Goal: Book appointment/travel/reservation

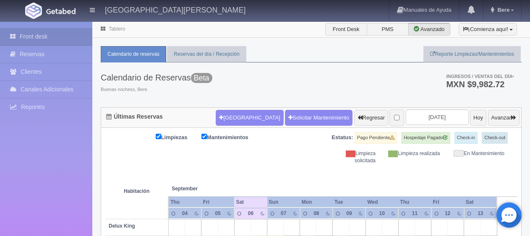
select select "2"
click at [230, 125] on form "Nueva Reserva Solicitar Mantenimiento Regresar 2025-09-06 Hoy Avanzar" at bounding box center [368, 118] width 304 height 18
click at [230, 120] on button "[GEOGRAPHIC_DATA]" at bounding box center [250, 118] width 68 height 16
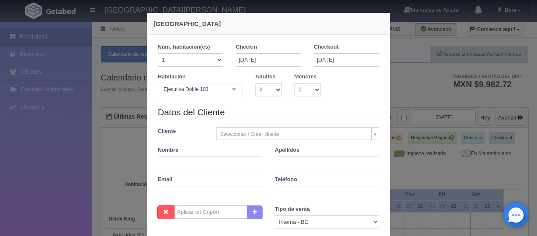
checkbox input "false"
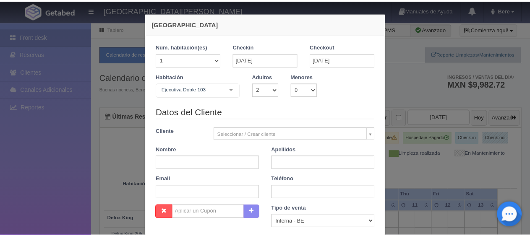
scroll to position [148, 0]
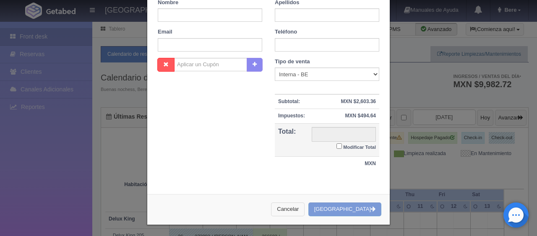
click at [305, 209] on button "Cancelar" at bounding box center [288, 210] width 34 height 14
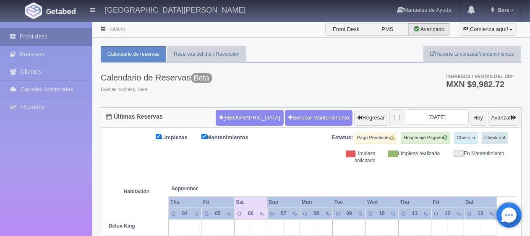
click at [60, 31] on link "Front desk" at bounding box center [46, 36] width 92 height 17
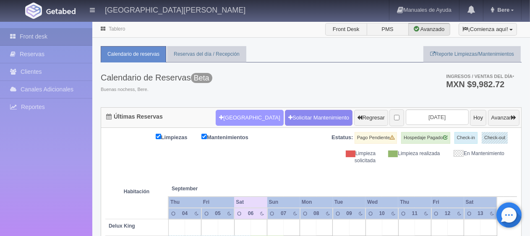
click at [233, 119] on button "[GEOGRAPHIC_DATA]" at bounding box center [250, 118] width 68 height 16
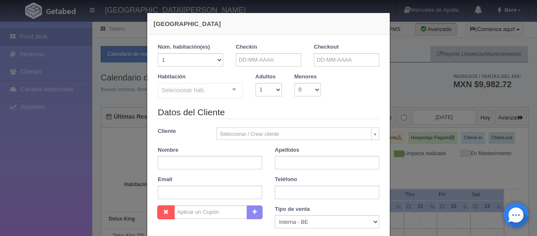
checkbox input "false"
click at [220, 159] on input "text" at bounding box center [210, 162] width 105 height 13
paste input "CORAL DE LA [PERSON_NAME]"
type input "CORAL DE LA [PERSON_NAME]"
click at [294, 159] on input "text" at bounding box center [327, 162] width 105 height 13
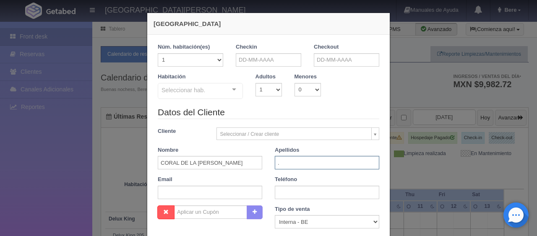
type input "."
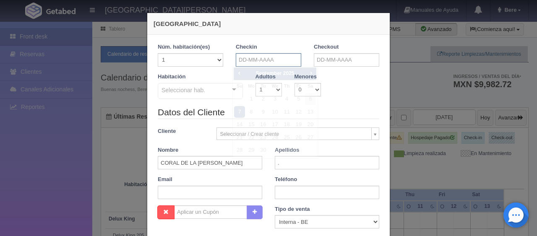
click at [255, 62] on input "text" at bounding box center [268, 59] width 65 height 13
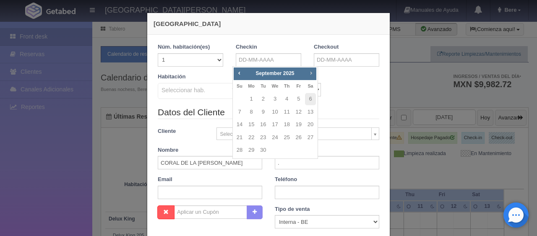
click at [310, 75] on span "Next" at bounding box center [311, 73] width 7 height 7
click at [310, 74] on span "Next" at bounding box center [311, 73] width 7 height 7
click at [237, 73] on span "Prev" at bounding box center [239, 73] width 7 height 7
click at [253, 111] on link "6" at bounding box center [251, 112] width 11 height 12
type input "[DATE]"
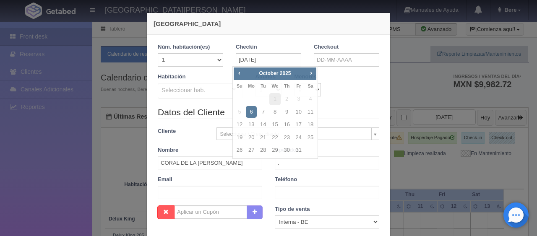
checkbox input "false"
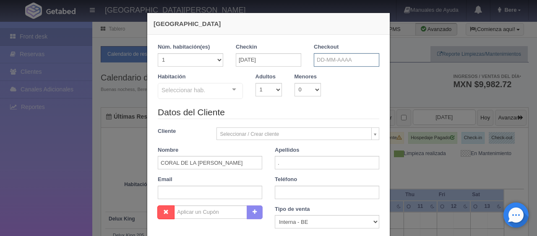
click at [326, 60] on input "text" at bounding box center [346, 59] width 65 height 13
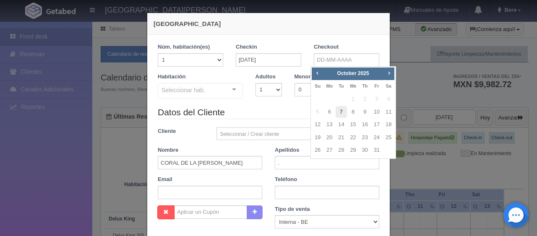
click at [340, 113] on link "7" at bounding box center [341, 112] width 11 height 12
type input "[DATE]"
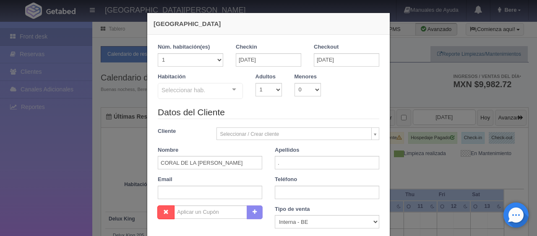
checkbox input "false"
click at [274, 90] on select "1 2 3 4 5 6 7 8 9 10" at bounding box center [269, 89] width 26 height 13
select select "2"
click at [256, 83] on select "1 2 3 4 5 6 7 8 9 10" at bounding box center [269, 89] width 26 height 13
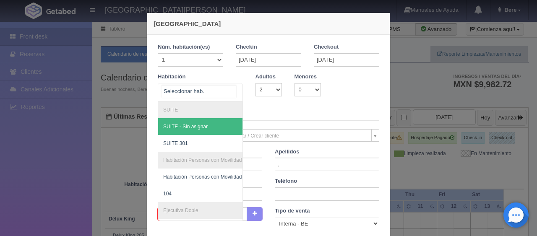
click at [228, 91] on div at bounding box center [234, 90] width 17 height 13
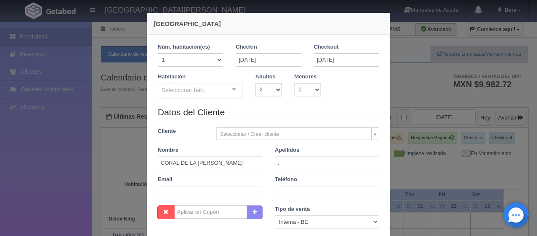
click at [216, 100] on div "Habitación Seleccionar hab. SUITE SUITE - Sin asignar SUITE 301 Habitación Pers…" at bounding box center [269, 89] width 234 height 33
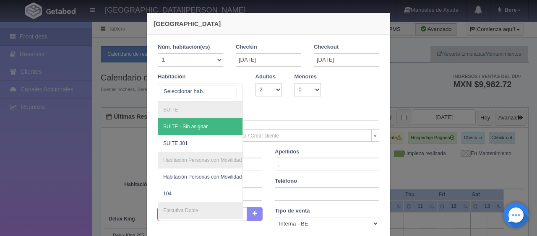
click at [213, 91] on div at bounding box center [200, 92] width 85 height 18
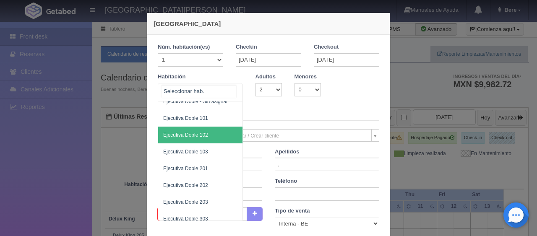
scroll to position [210, 0]
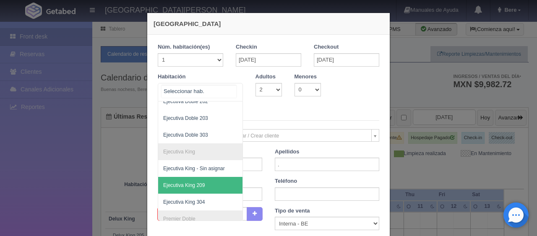
click at [188, 186] on span "Ejecutiva King 209" at bounding box center [184, 186] width 42 height 6
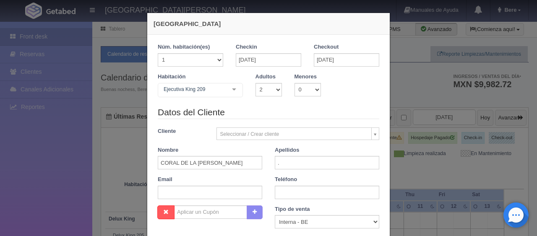
checkbox input "false"
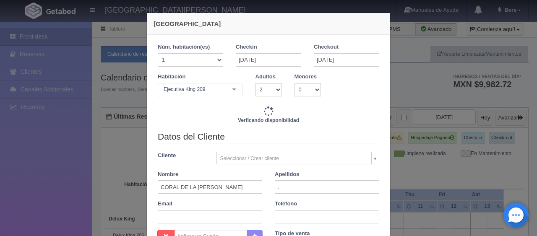
type input "1549.00"
checkbox input "false"
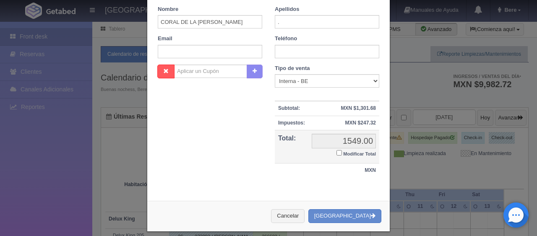
scroll to position [175, 0]
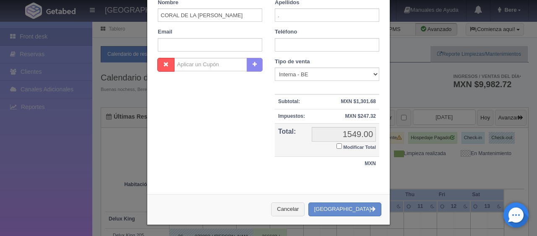
click at [209, 51] on div "Datos del Cliente Cliente Seleccionar / Crear cliente Nuevo Cliente [PERSON_NAM…" at bounding box center [269, 7] width 234 height 99
click at [208, 43] on input "text" at bounding box center [210, 44] width 105 height 13
paste input "[EMAIL_ADDRESS][DOMAIN_NAME]"
type input "[EMAIL_ADDRESS][DOMAIN_NAME]"
click at [181, 123] on div "Nombre Cupón : Descuentos : Tipo de venta Correo Electronico Interna - BE Llama…" at bounding box center [269, 119] width 234 height 122
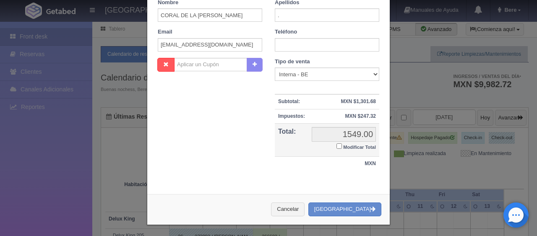
click at [343, 145] on small "Modificar Total" at bounding box center [359, 147] width 33 height 5
click at [340, 145] on input "Modificar Total" at bounding box center [339, 146] width 5 height 5
checkbox input "true"
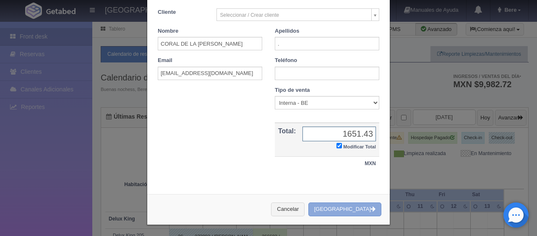
type input "1651.43"
click at [354, 203] on button "[GEOGRAPHIC_DATA]" at bounding box center [344, 210] width 73 height 14
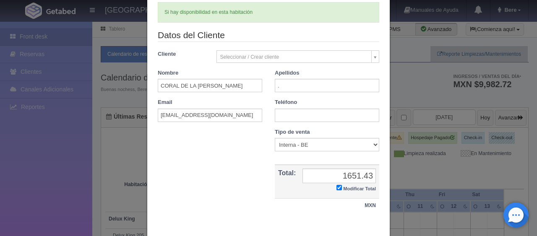
scroll to position [20, 0]
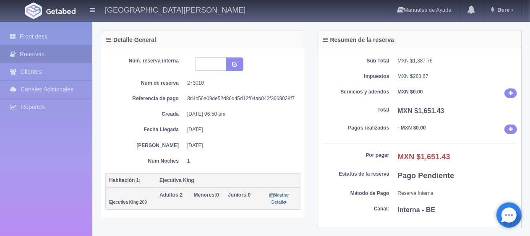
scroll to position [84, 0]
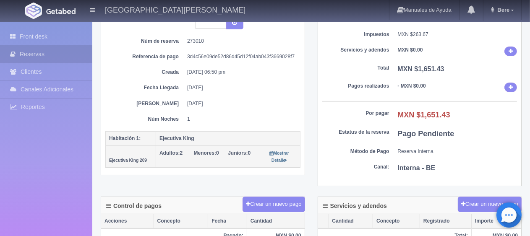
click at [453, 113] on dd "MXN $1,651.43" at bounding box center [458, 115] width 120 height 11
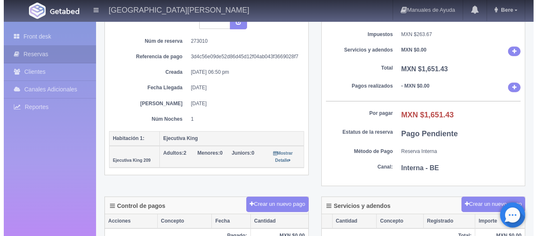
scroll to position [0, 0]
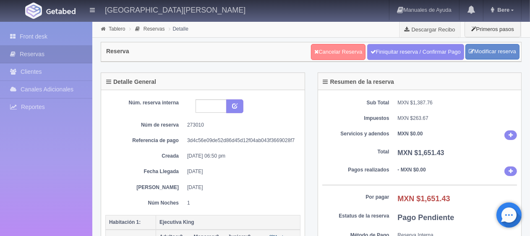
click at [337, 51] on link "Cancelar Reserva" at bounding box center [338, 52] width 55 height 16
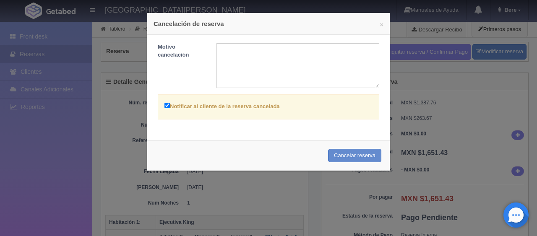
drag, startPoint x: 173, startPoint y: 105, endPoint x: 183, endPoint y: 110, distance: 10.3
click at [175, 105] on label "Notificar al cliente de la reserva cancelada" at bounding box center [222, 106] width 115 height 10
click at [170, 105] on input "Notificar al cliente de la reserva cancelada" at bounding box center [167, 105] width 5 height 5
checkbox input "false"
click at [366, 147] on div "Cancelar reserva" at bounding box center [268, 156] width 243 height 31
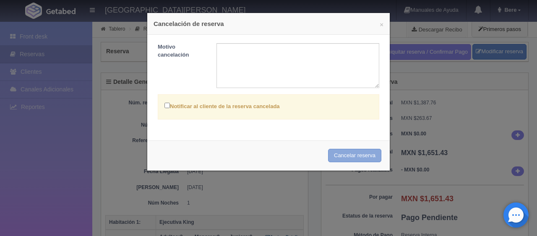
click at [364, 154] on button "Cancelar reserva" at bounding box center [354, 156] width 53 height 14
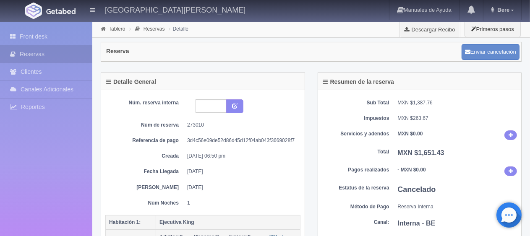
scroll to position [168, 0]
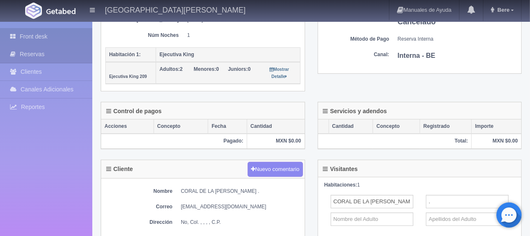
click at [18, 36] on icon at bounding box center [15, 36] width 10 height 8
